Goal: Transaction & Acquisition: Subscribe to service/newsletter

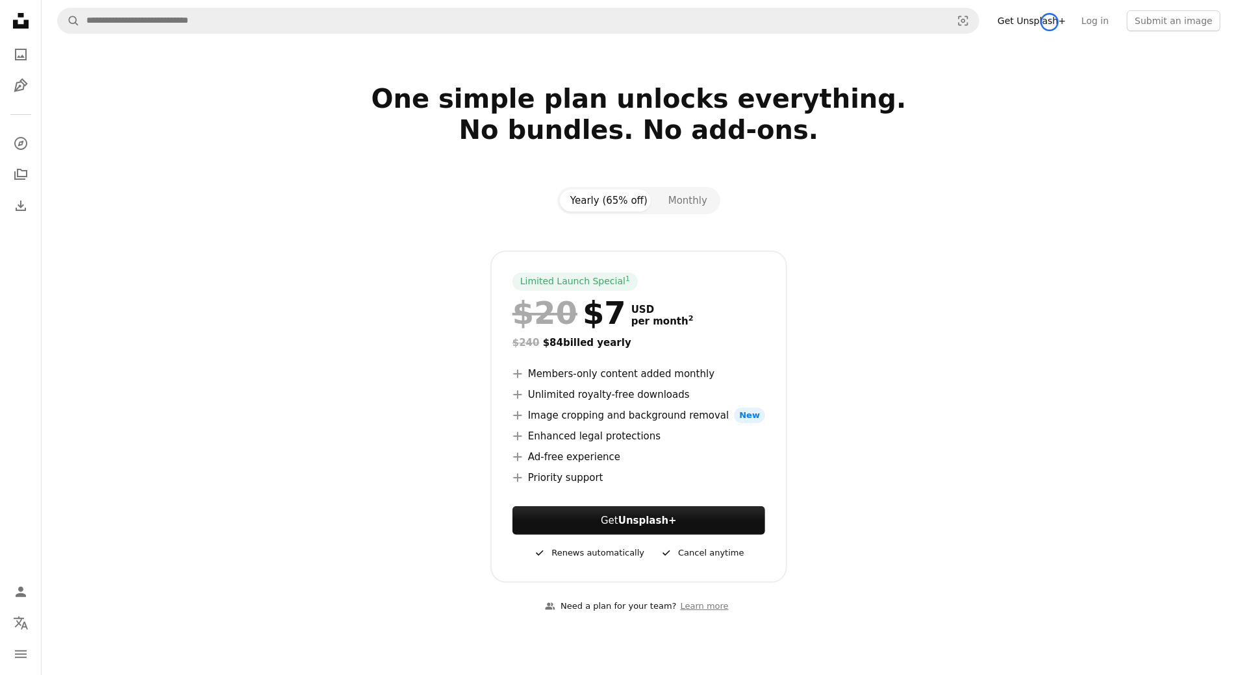
click at [1049, 22] on link "Get Unsplash+" at bounding box center [1032, 20] width 84 height 21
click at [94, 92] on section "One simple plan unlocks everything. No bundles. No add-ons. Yearly (65% off) Mo…" at bounding box center [639, 356] width 1194 height 547
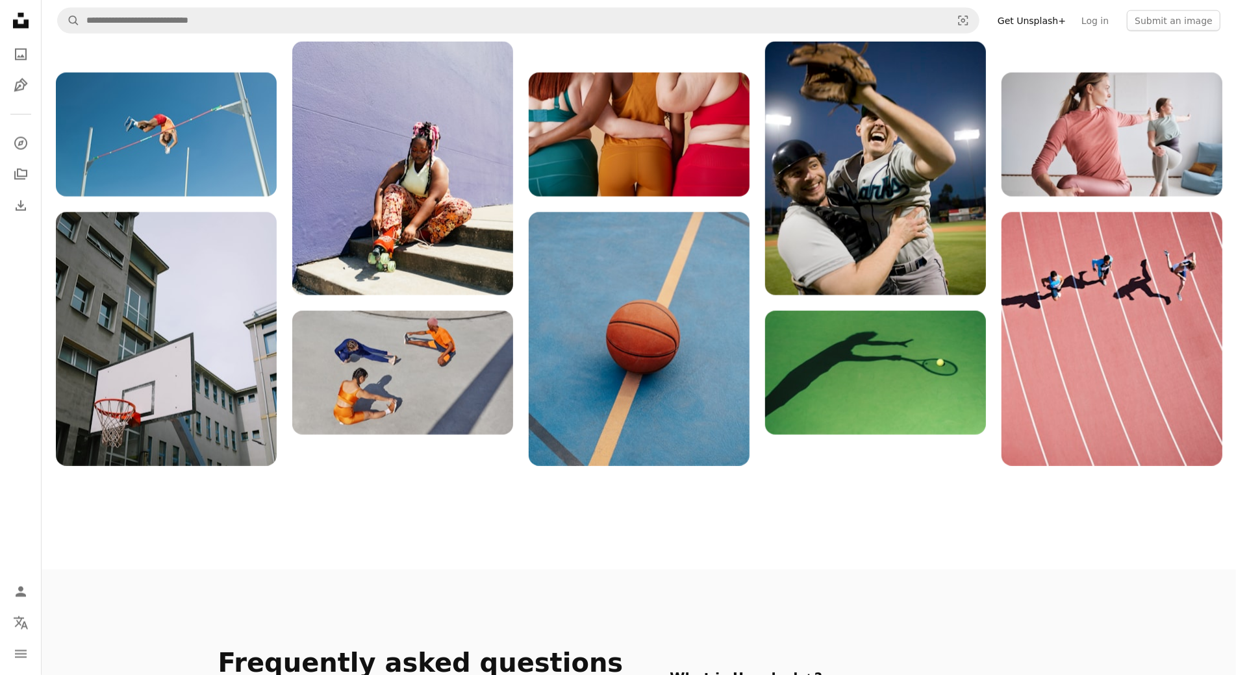
scroll to position [1630, 0]
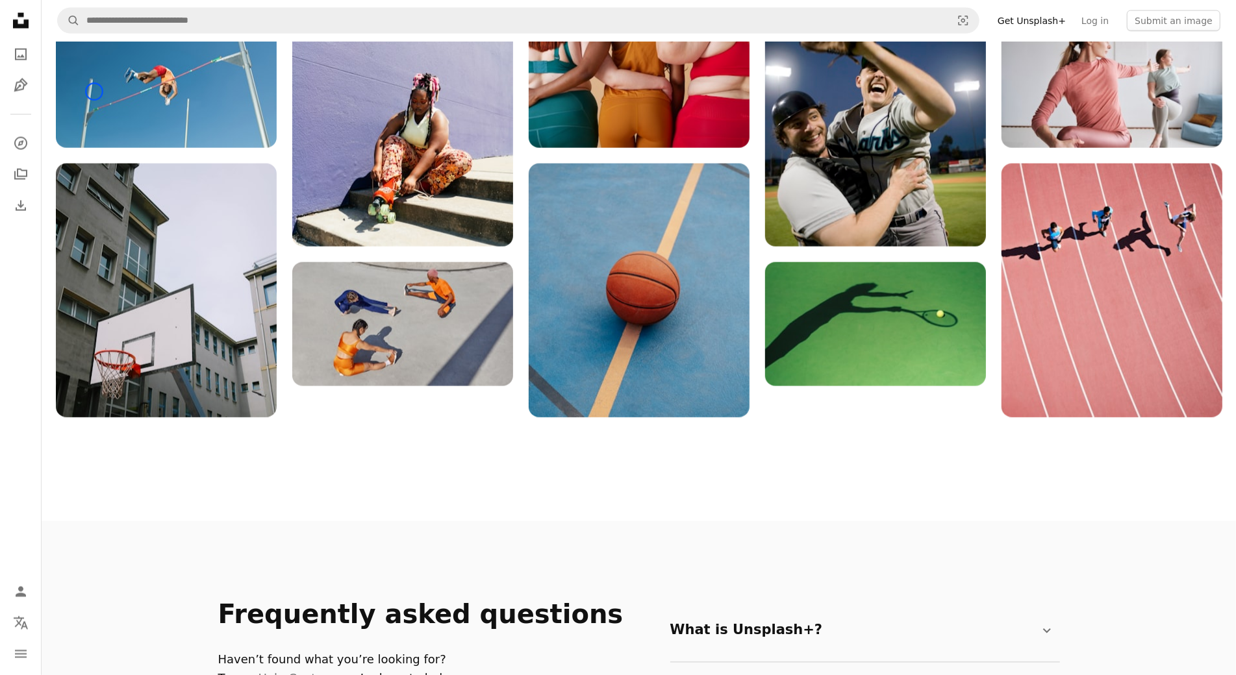
click at [94, 92] on img at bounding box center [166, 86] width 221 height 124
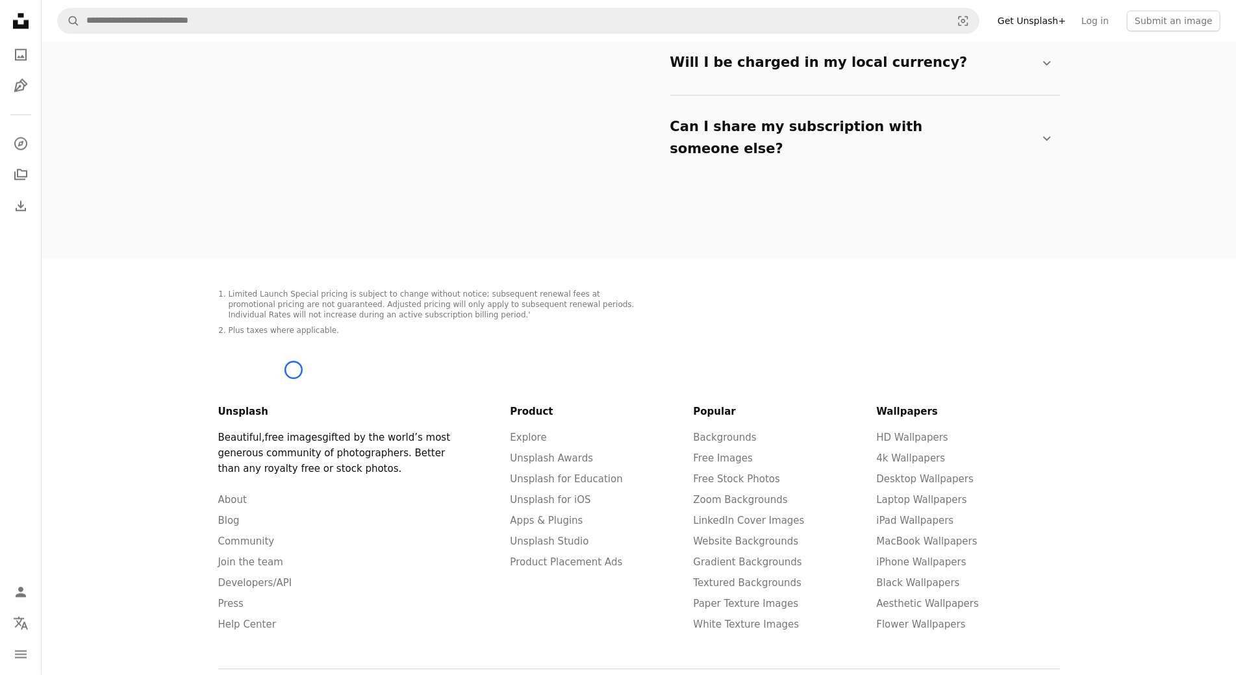
click at [294, 432] on link "free images" at bounding box center [294, 438] width 58 height 12
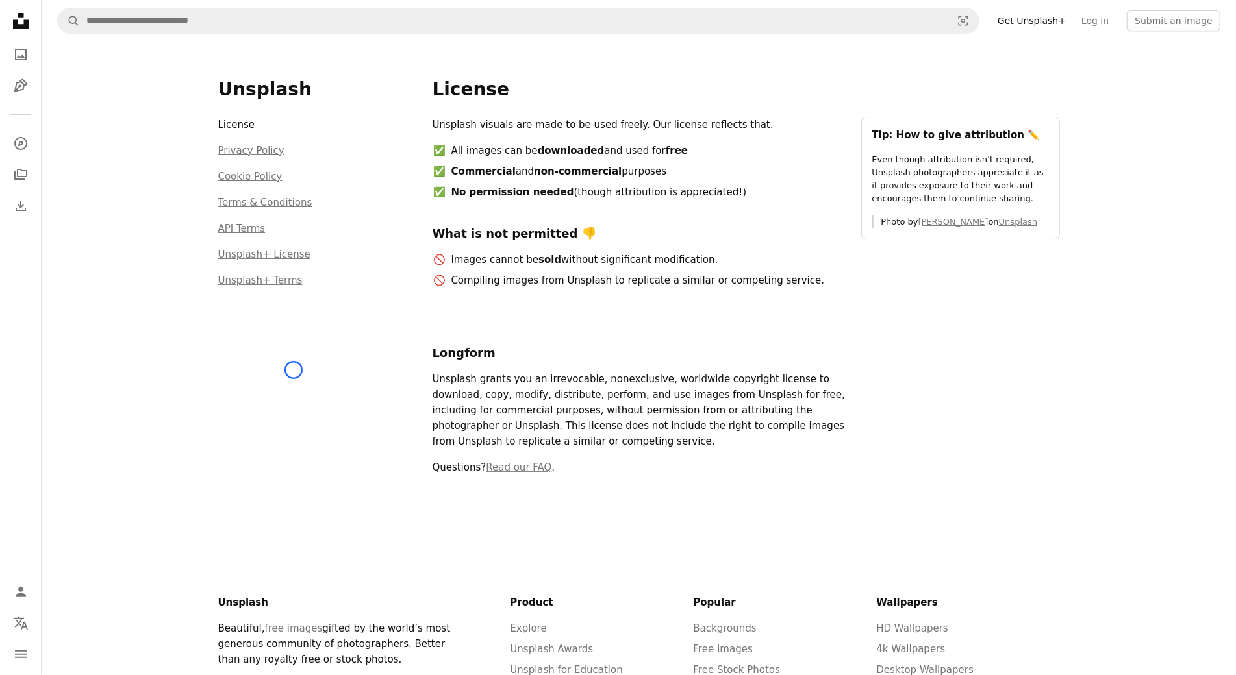
click at [294, 370] on div "Unsplash License Privacy Policy Cookie Policy Terms & Conditions API Terms Unsp…" at bounding box center [317, 282] width 199 height 408
click at [129, 112] on div "Unsplash License Privacy Policy Cookie Policy Terms & Conditions API Terms Unsp…" at bounding box center [639, 488] width 1194 height 892
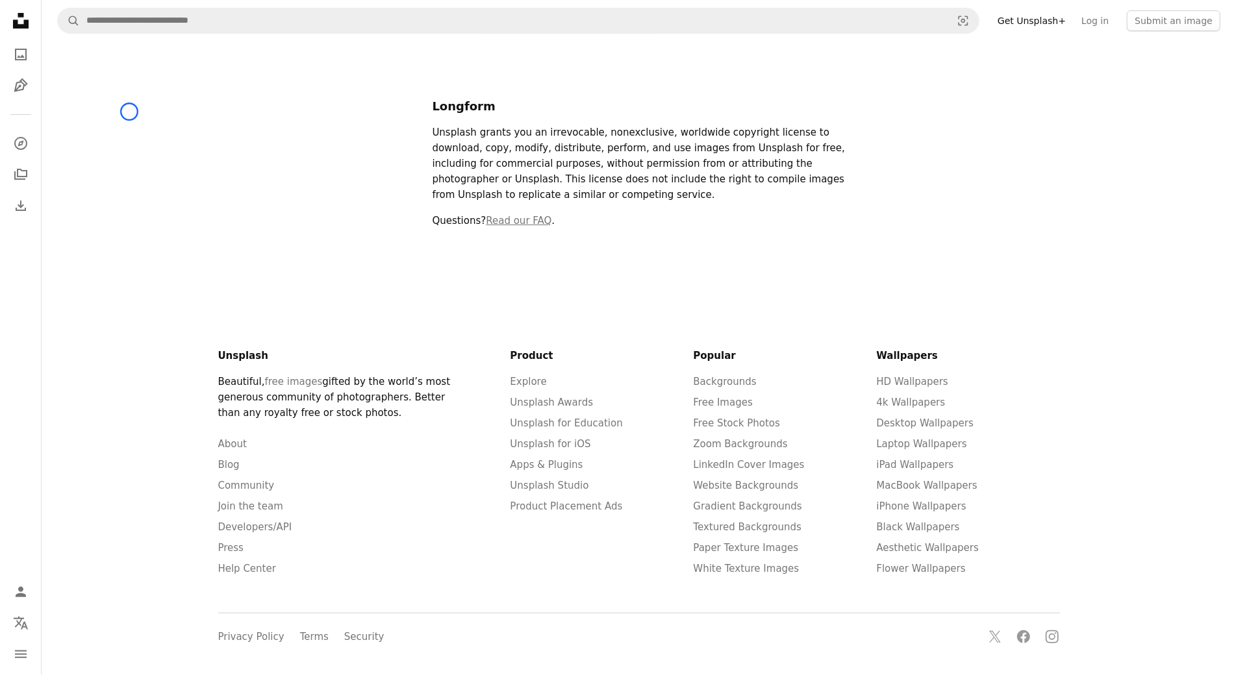
scroll to position [257, 0]
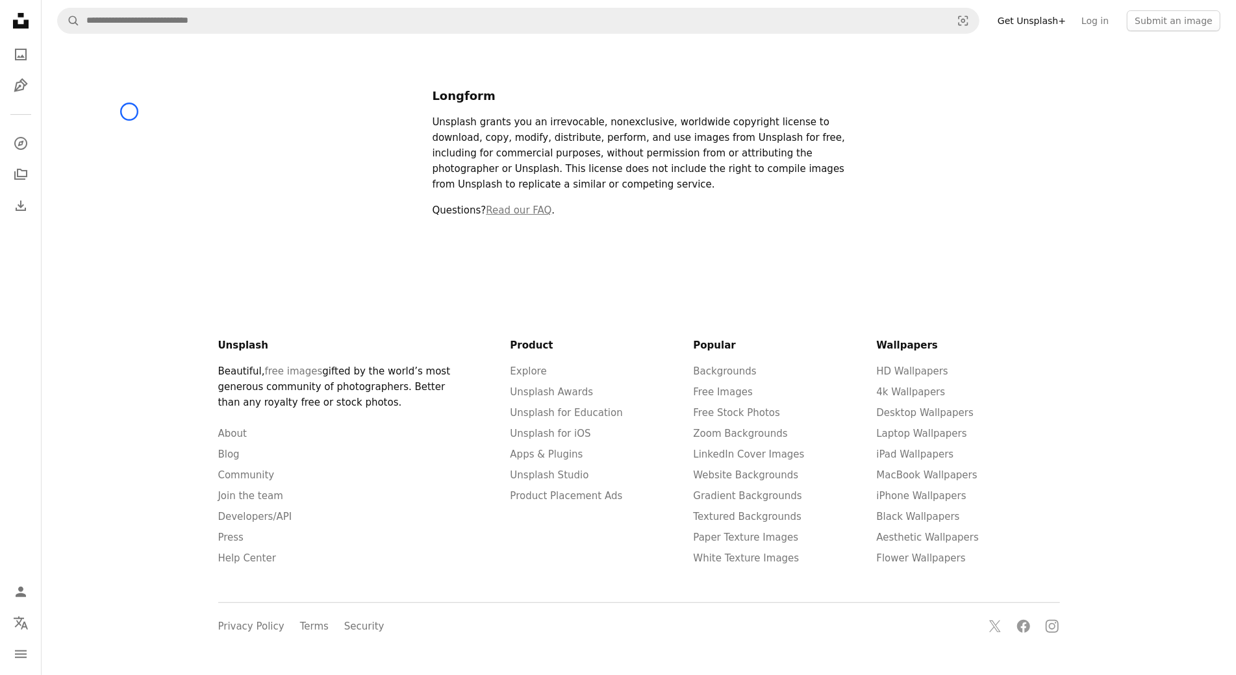
click at [129, 112] on div "Unsplash License Privacy Policy Cookie Policy Terms & Conditions API Terms Unsp…" at bounding box center [639, 230] width 1194 height 892
